Goal: Information Seeking & Learning: Learn about a topic

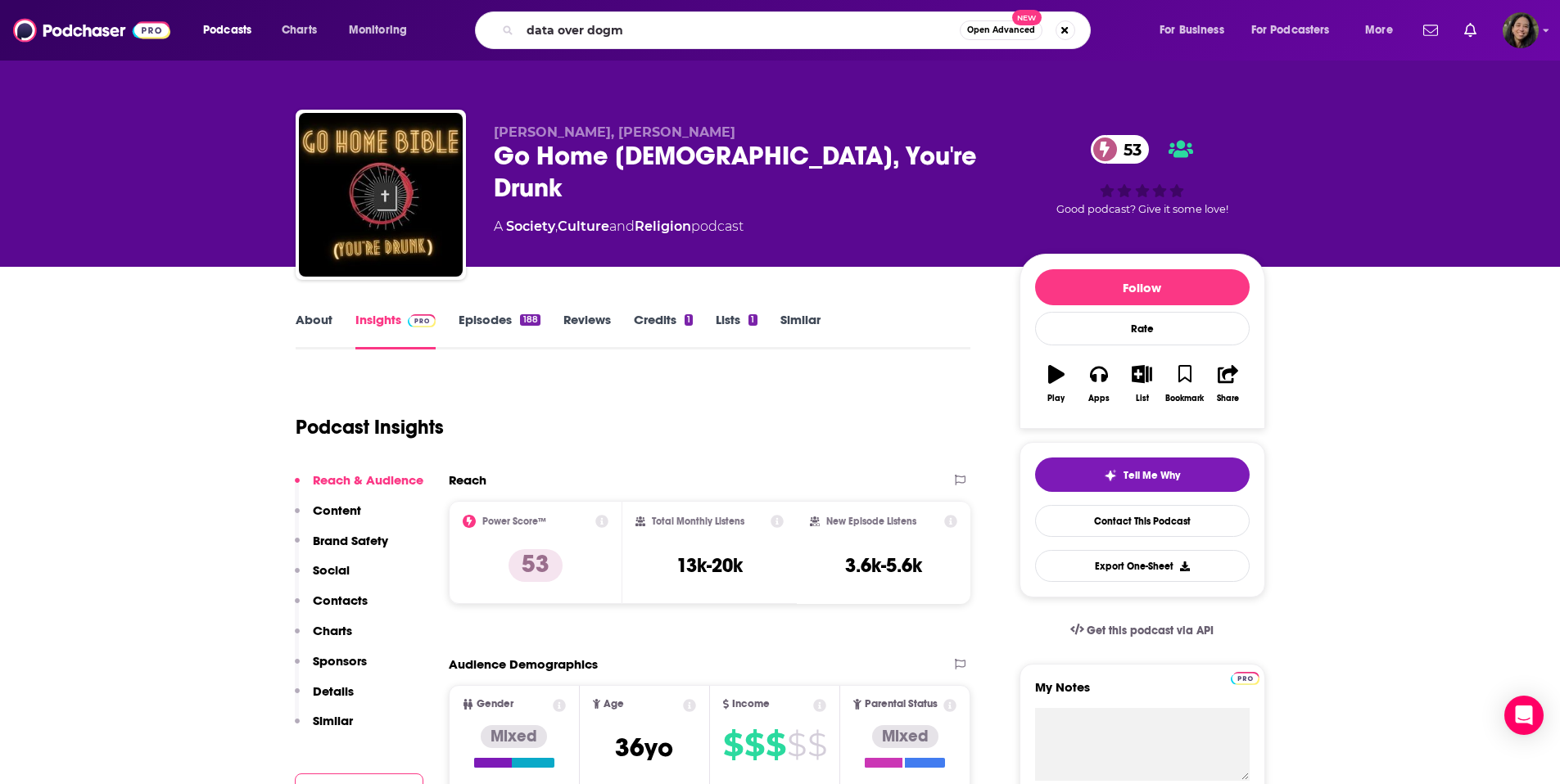
type input "data over dogma"
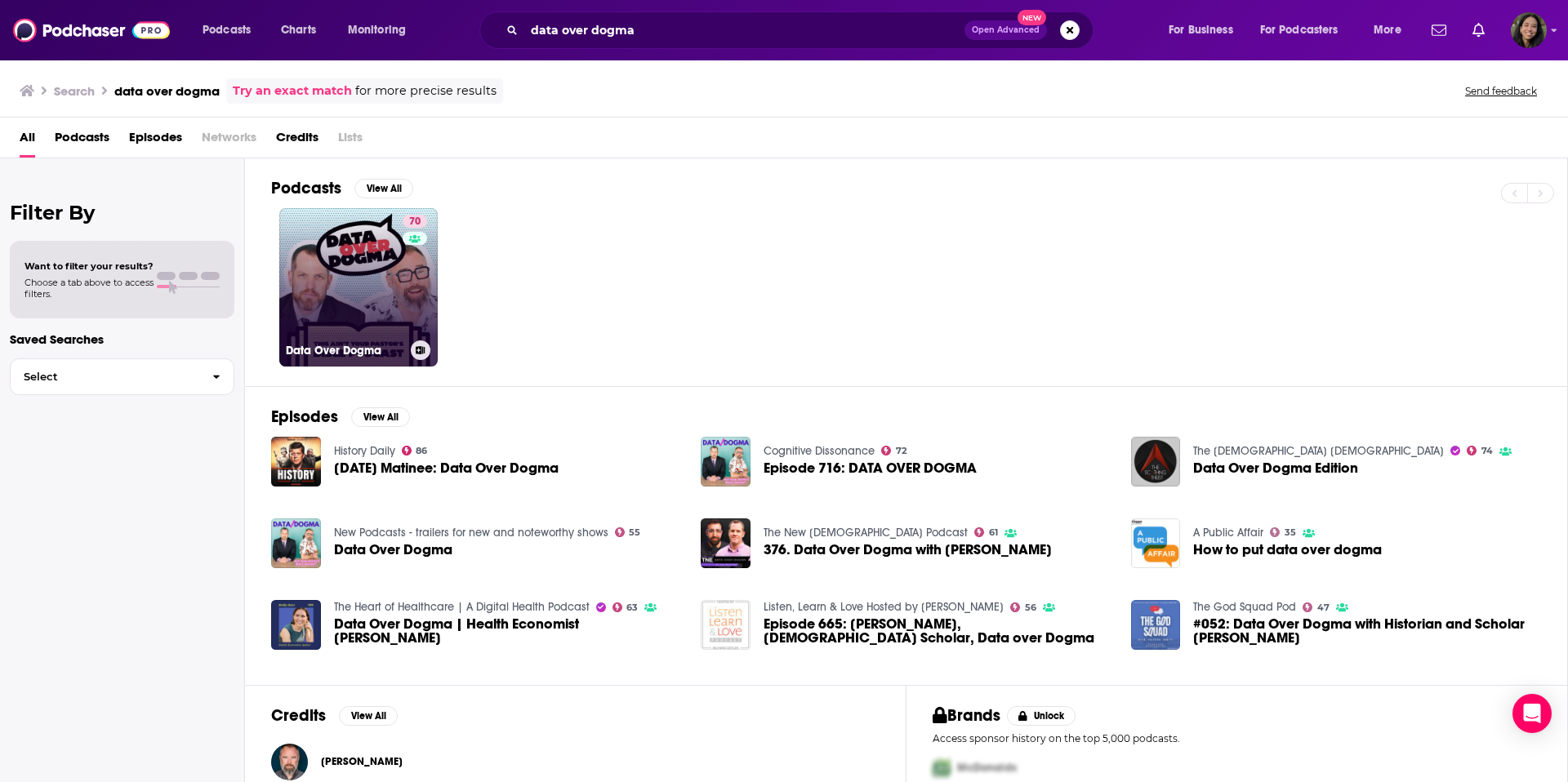
click at [407, 268] on div "70" at bounding box center [417, 277] width 29 height 126
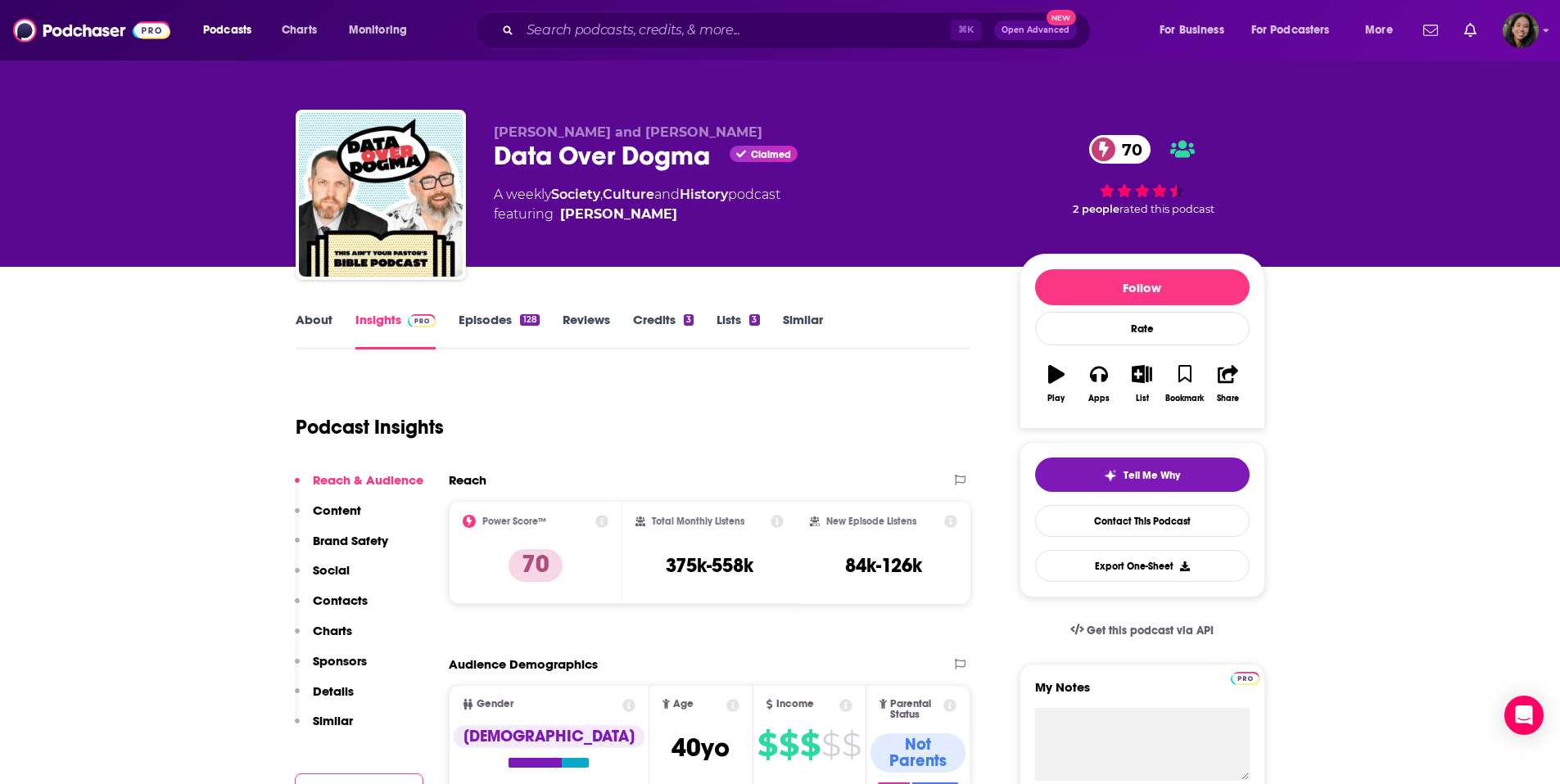
click at [325, 309] on div "About Insights Episodes 128 Reviews Credits 3 Lists 3 Similar" at bounding box center [634, 329] width 676 height 40
click at [321, 323] on link "About" at bounding box center [314, 331] width 37 height 38
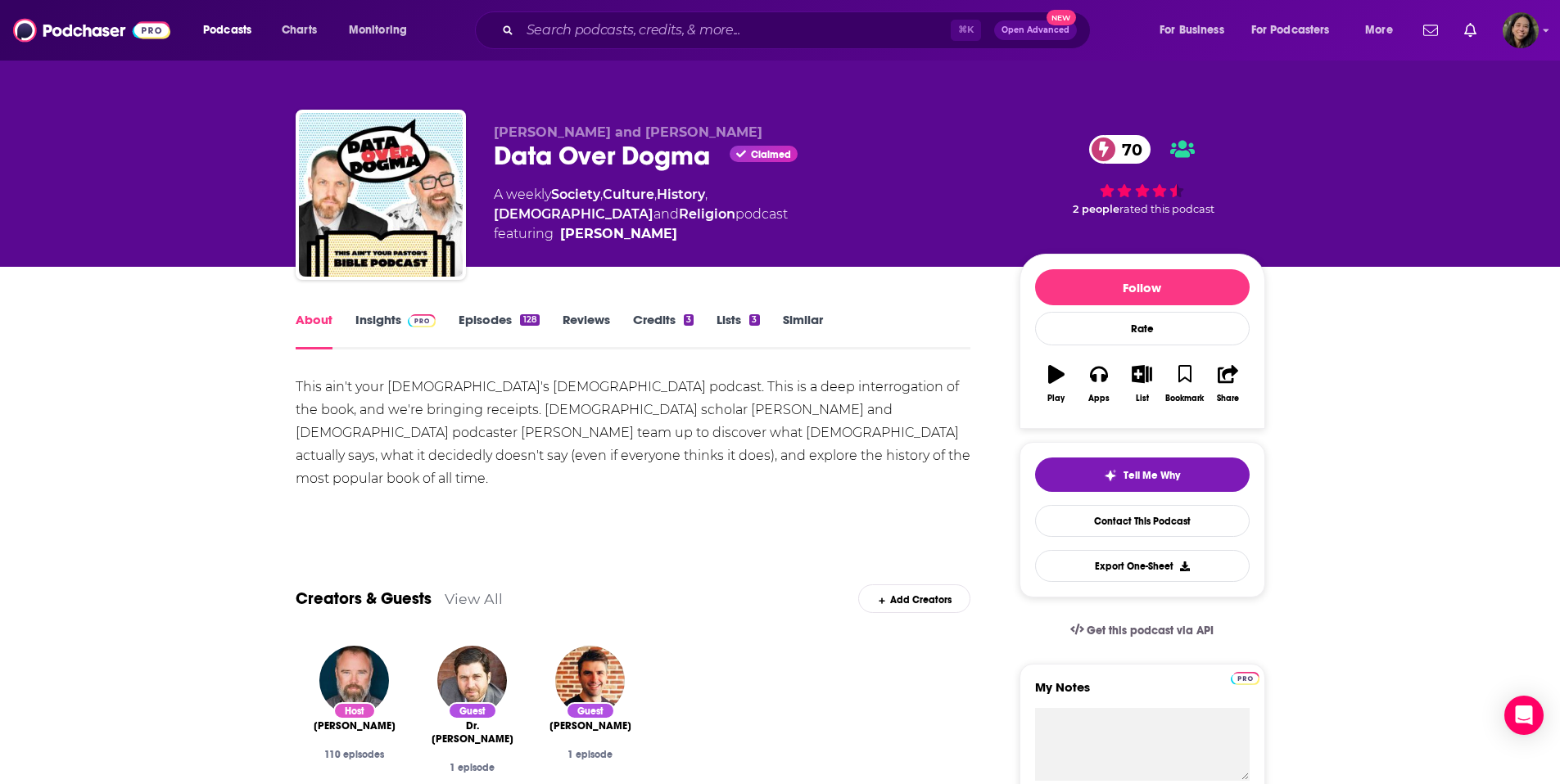
click at [510, 326] on link "Episodes 128" at bounding box center [499, 331] width 80 height 38
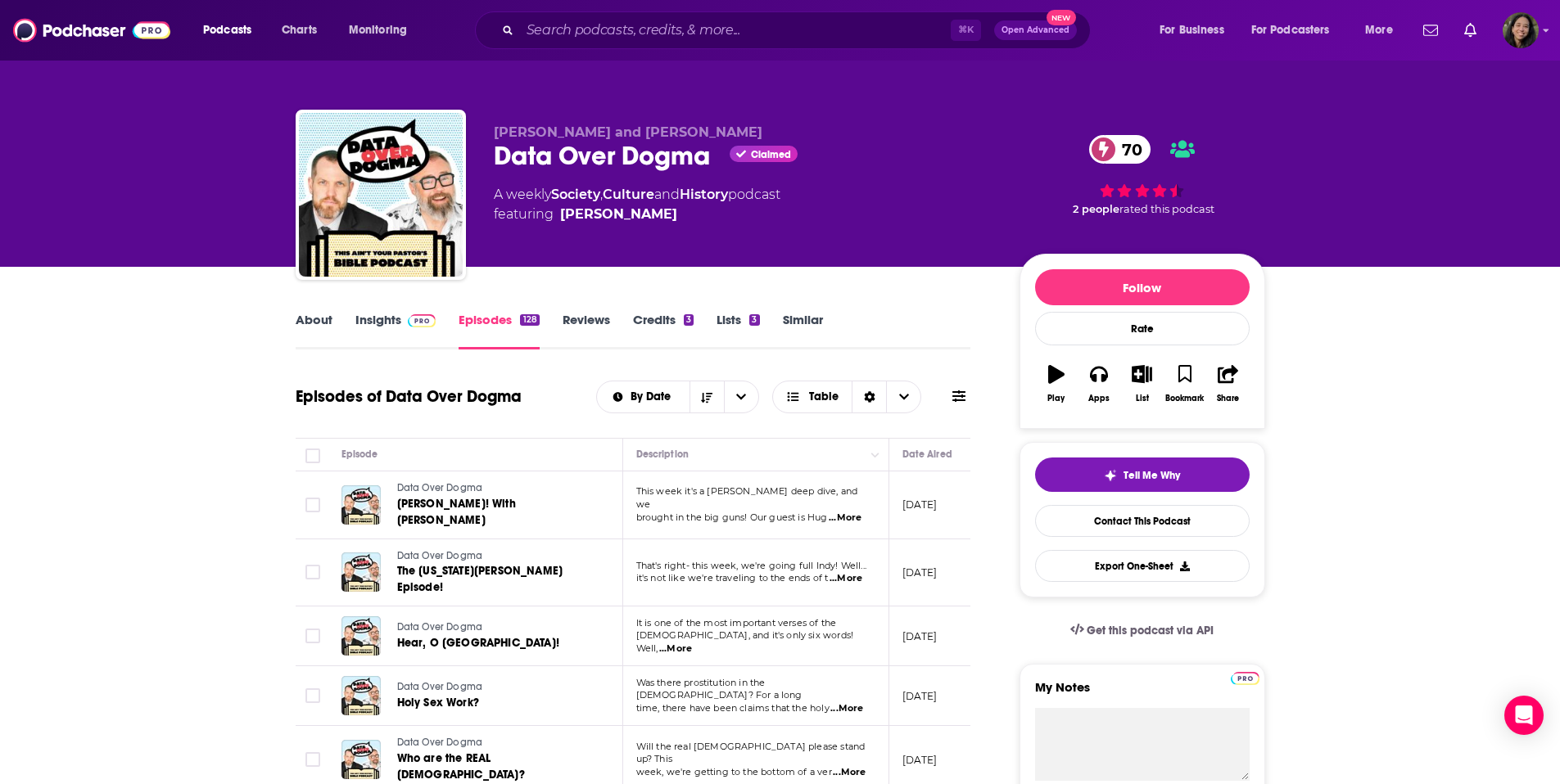
click at [375, 316] on link "Insights" at bounding box center [395, 331] width 81 height 38
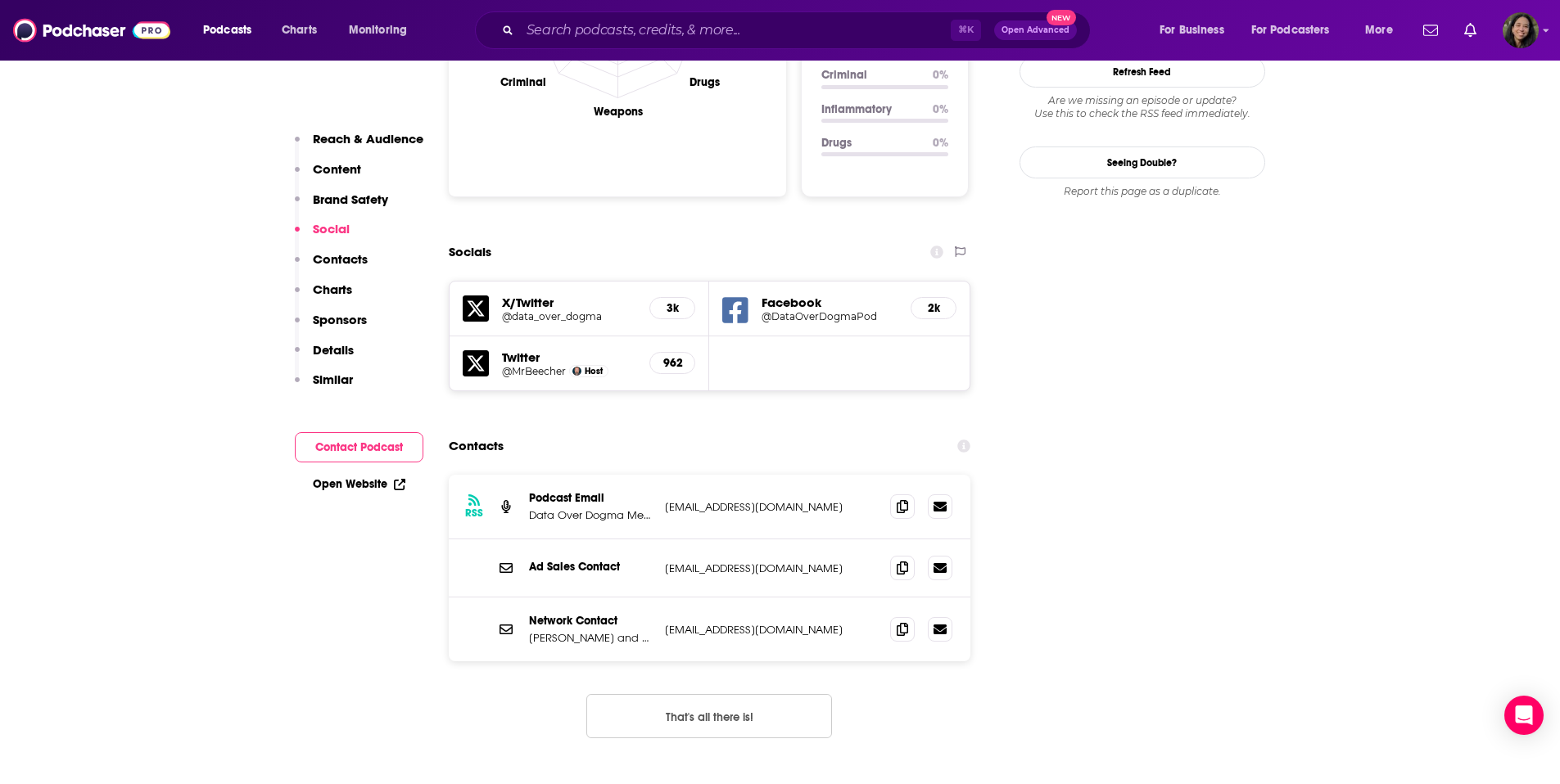
scroll to position [1737, 0]
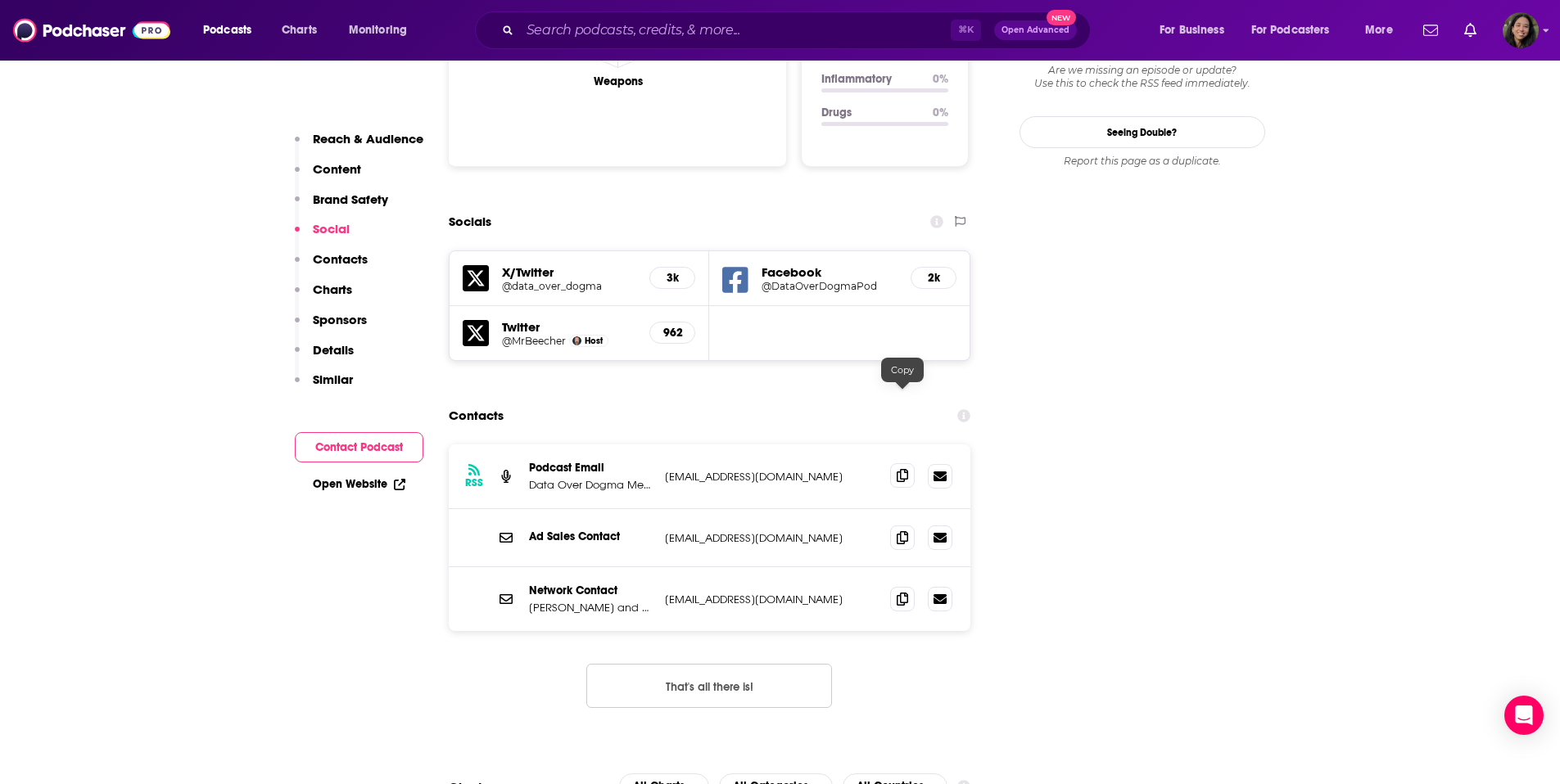
click at [899, 469] on icon at bounding box center [902, 476] width 12 height 13
click at [906, 463] on span at bounding box center [902, 475] width 24 height 24
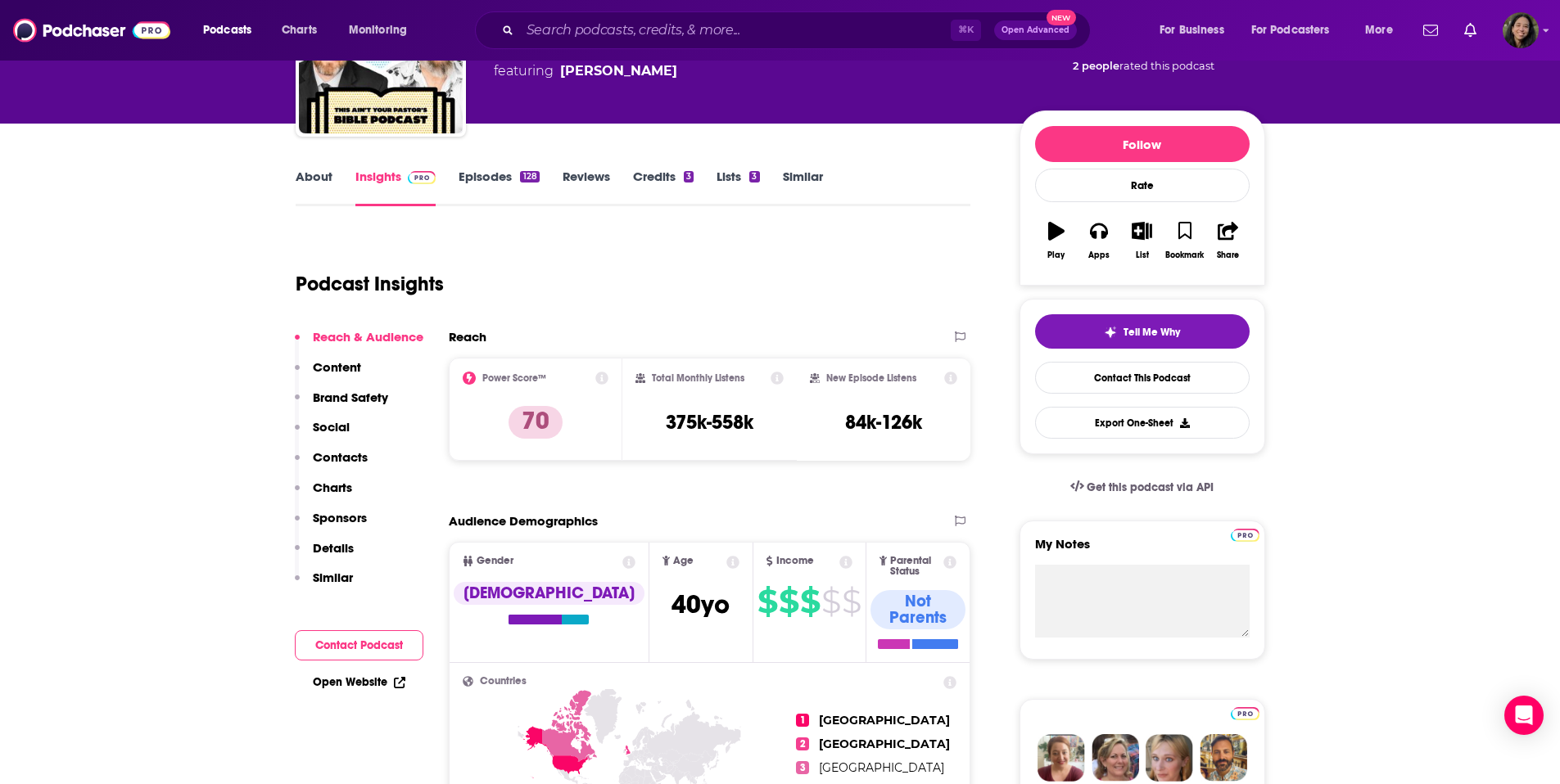
scroll to position [0, 0]
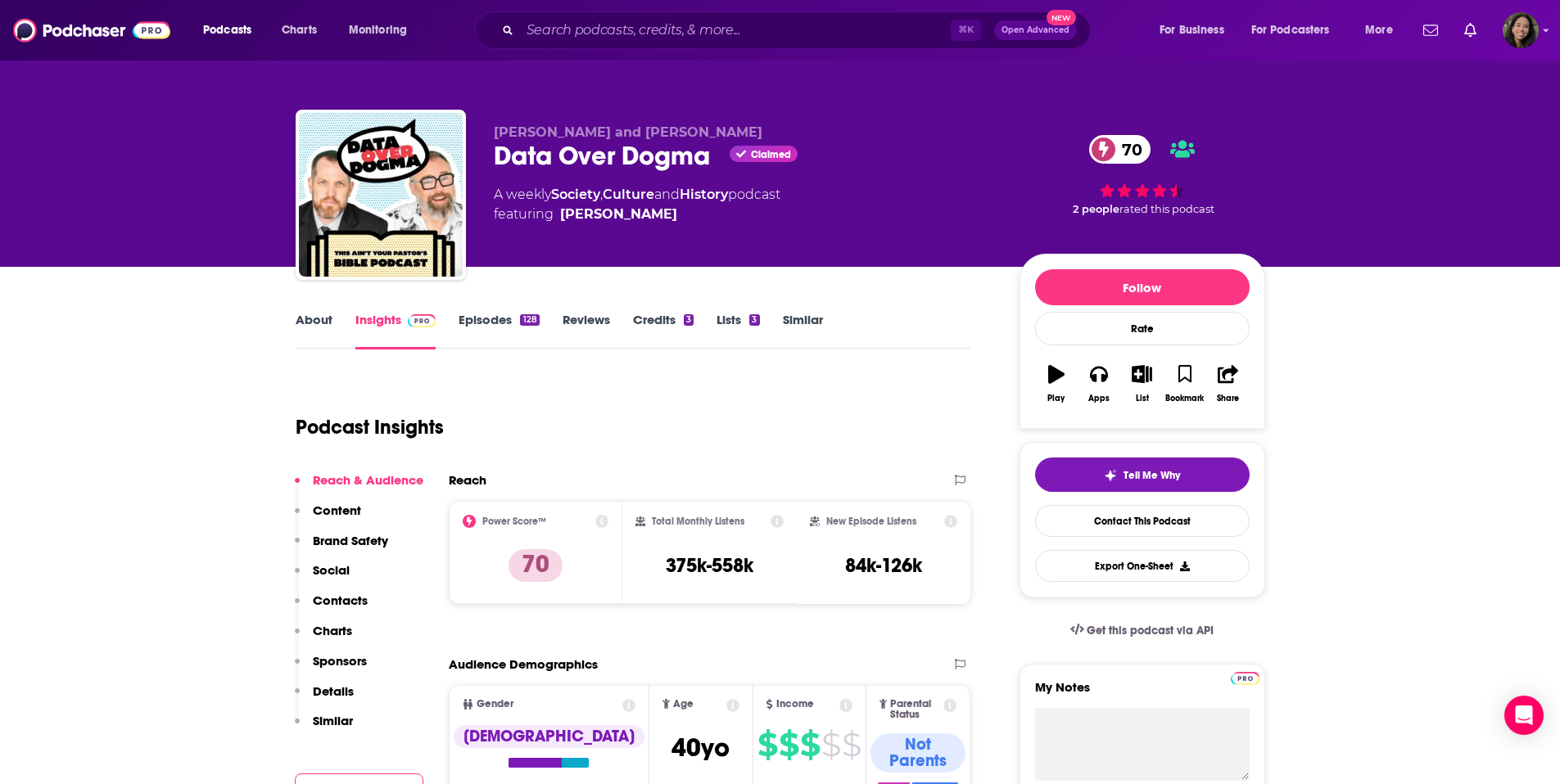
click at [511, 321] on link "Episodes 128" at bounding box center [499, 331] width 80 height 38
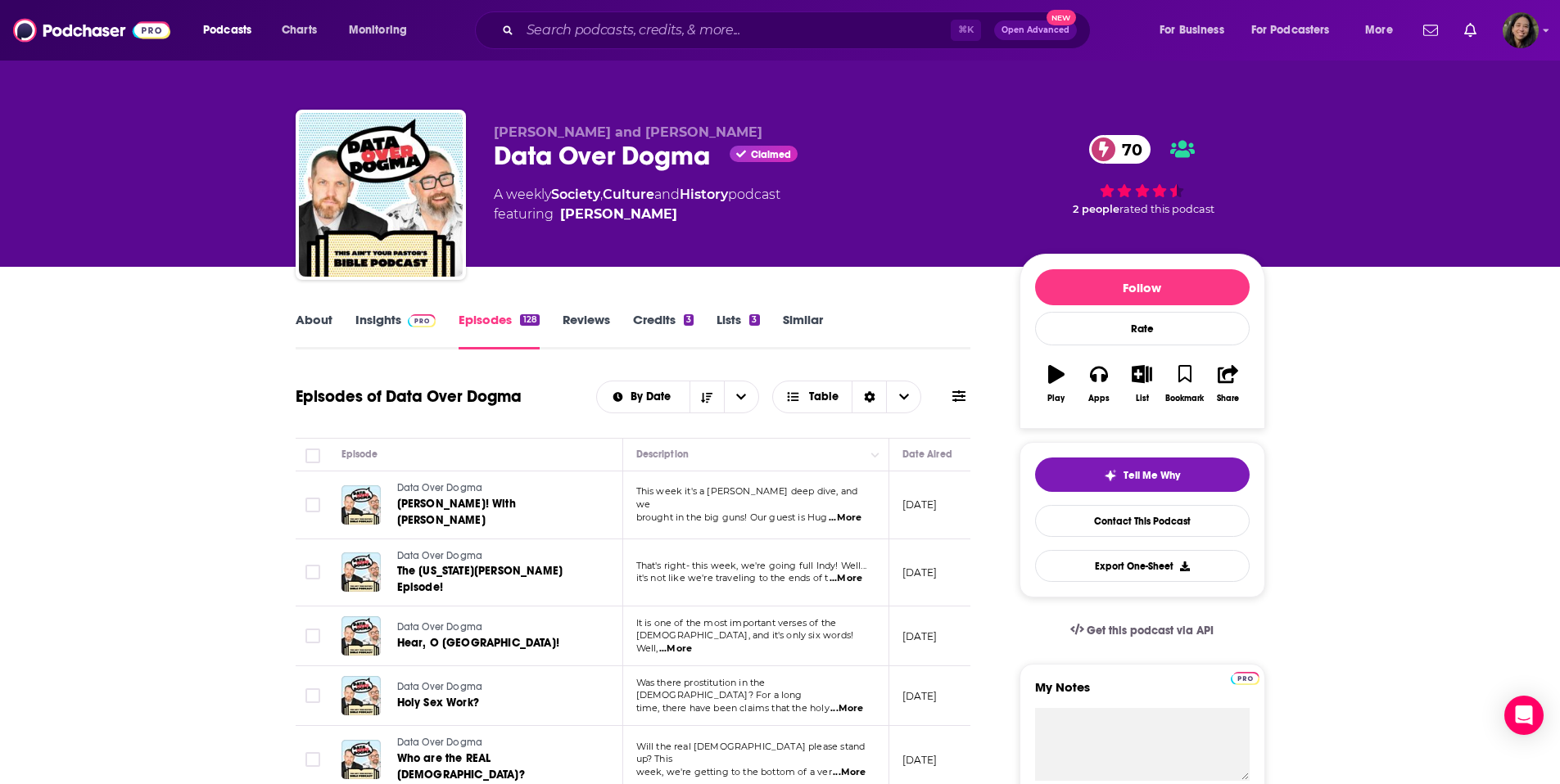
click at [831, 501] on p "This week it's a [PERSON_NAME] deep dive, and we" at bounding box center [755, 498] width 239 height 26
click at [837, 511] on span "...More" at bounding box center [845, 518] width 33 height 13
